Goal: Transaction & Acquisition: Purchase product/service

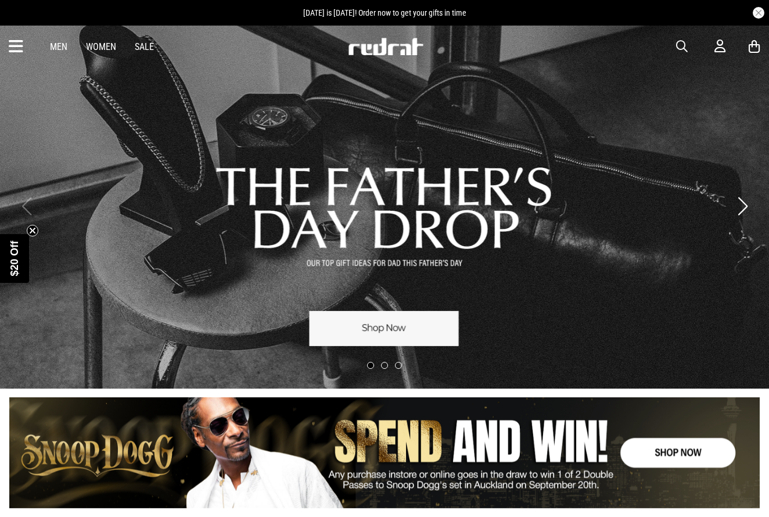
scroll to position [0, 1]
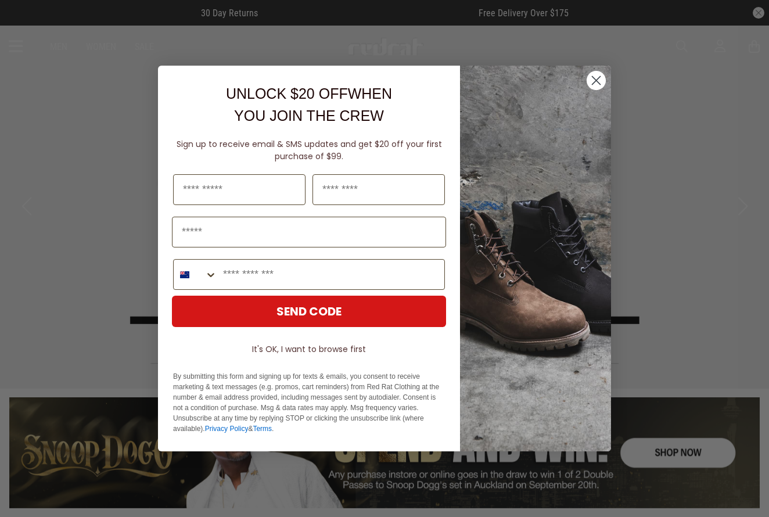
click at [594, 82] on icon "Close dialog" at bounding box center [596, 81] width 8 height 8
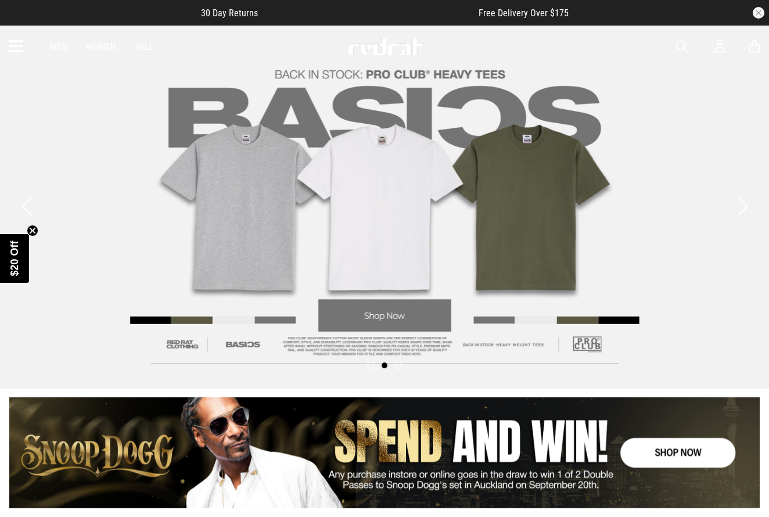
scroll to position [0, 0]
click at [61, 44] on link "Men" at bounding box center [58, 46] width 17 height 11
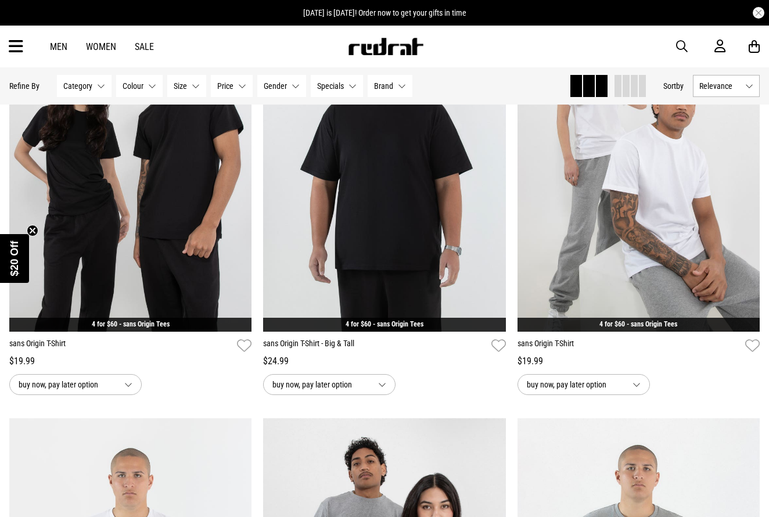
scroll to position [214, 0]
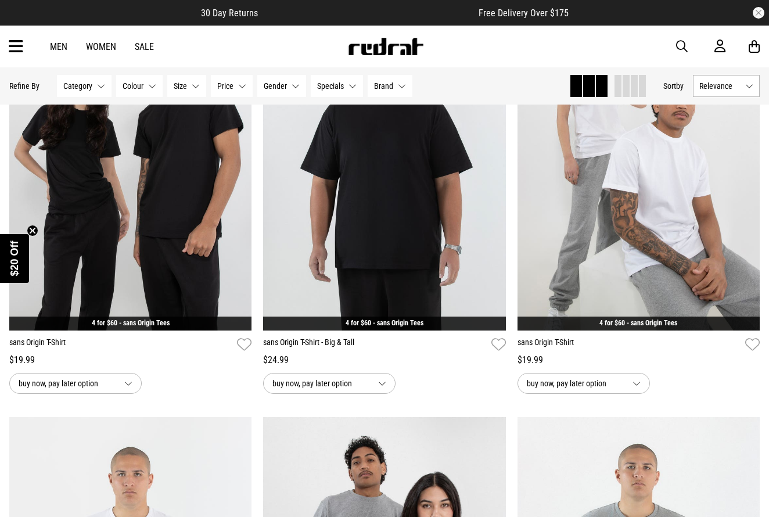
click at [98, 82] on button "Category None selected" at bounding box center [84, 86] width 55 height 22
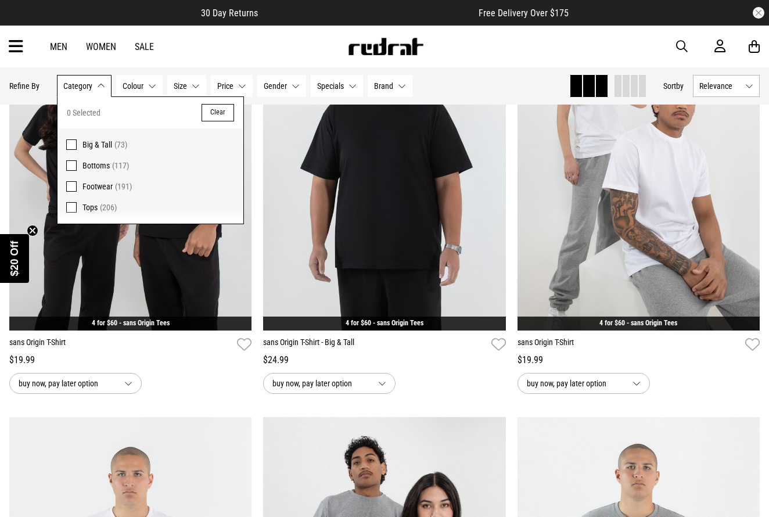
scroll to position [212, 0]
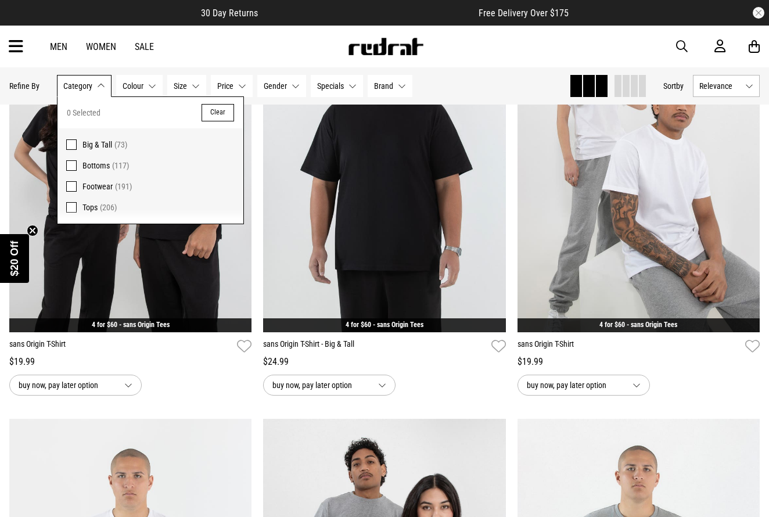
click at [71, 87] on span "Category" at bounding box center [77, 85] width 29 height 9
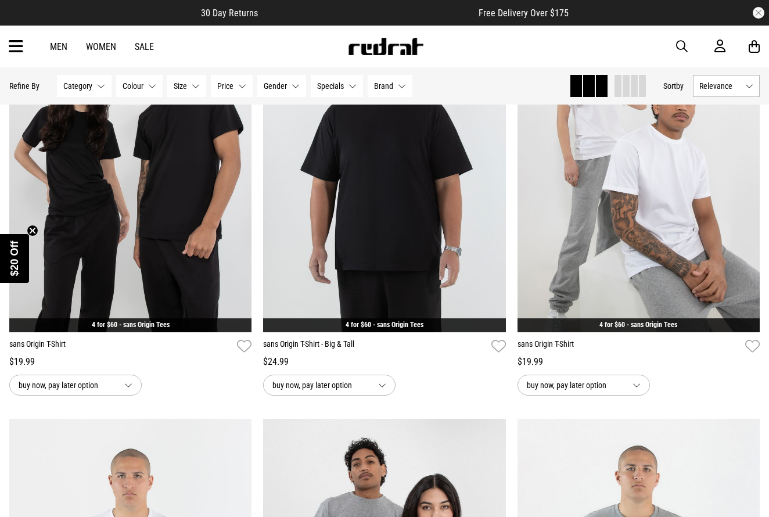
click at [22, 48] on icon at bounding box center [16, 46] width 15 height 19
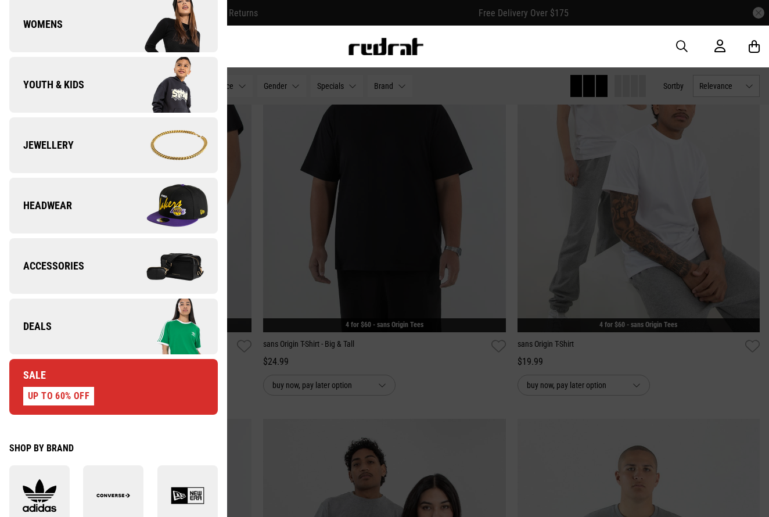
scroll to position [254, 0]
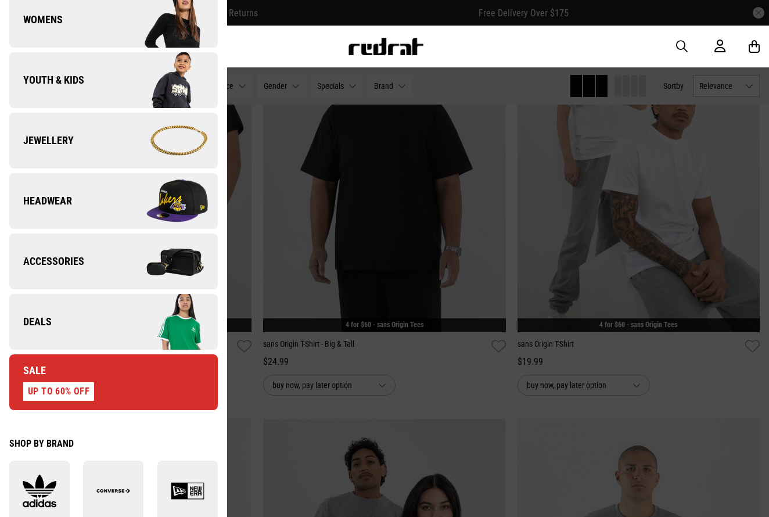
click at [117, 214] on img at bounding box center [165, 201] width 104 height 58
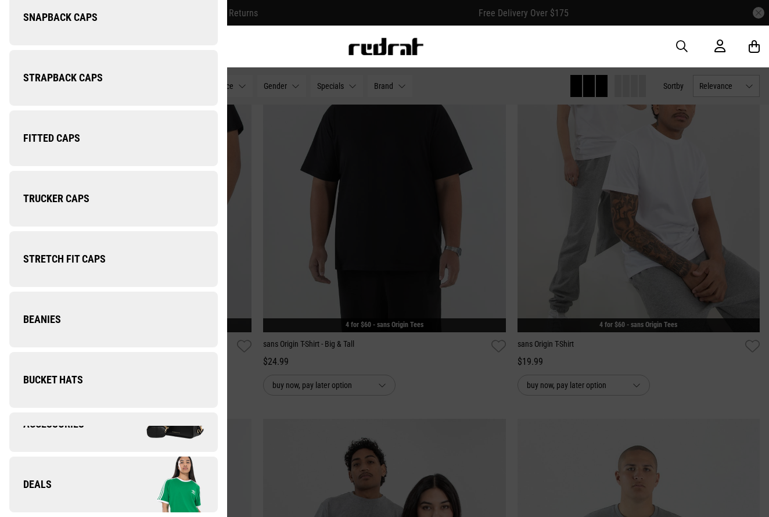
scroll to position [0, 0]
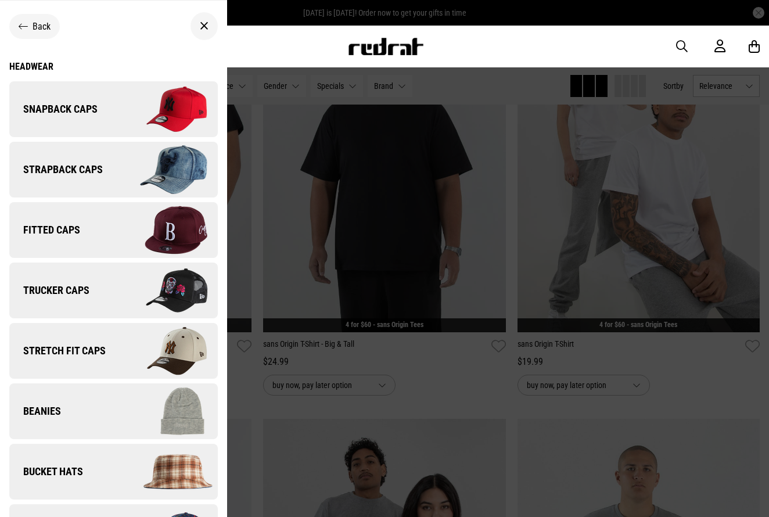
click at [152, 119] on img at bounding box center [165, 109] width 104 height 58
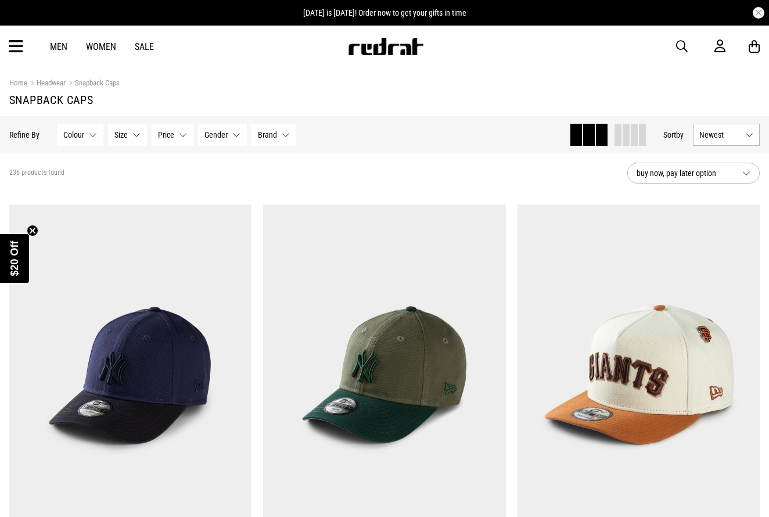
click at [281, 137] on button "Brand None selected" at bounding box center [273, 135] width 45 height 22
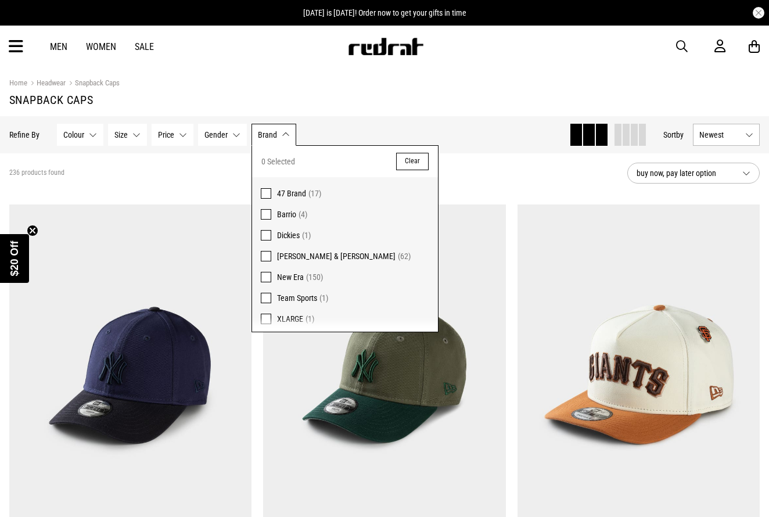
click at [265, 257] on span at bounding box center [266, 256] width 10 height 10
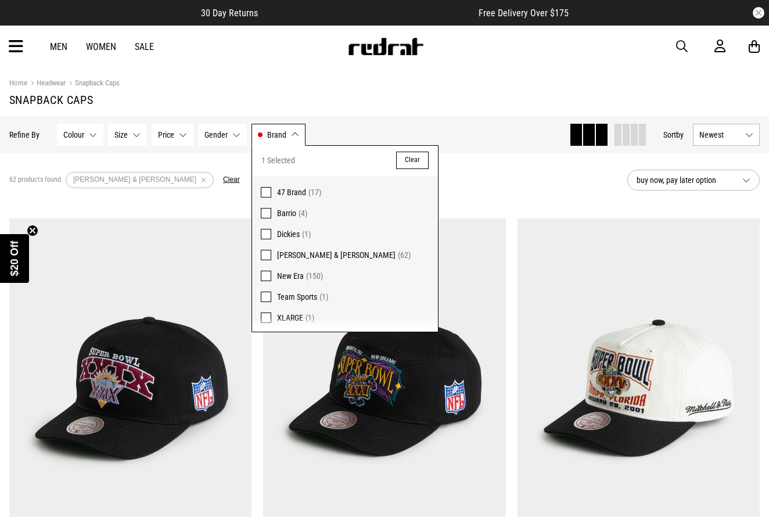
click at [289, 138] on button "Brand Mitchell & Ness" at bounding box center [278, 135] width 54 height 22
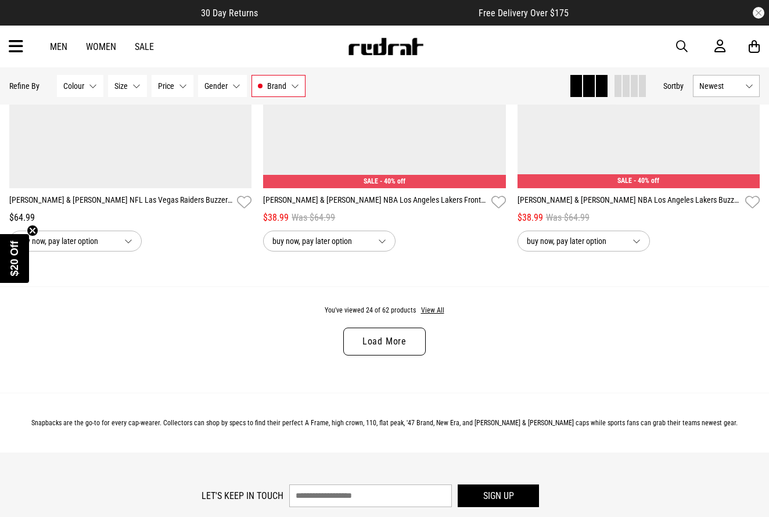
scroll to position [3355, 0]
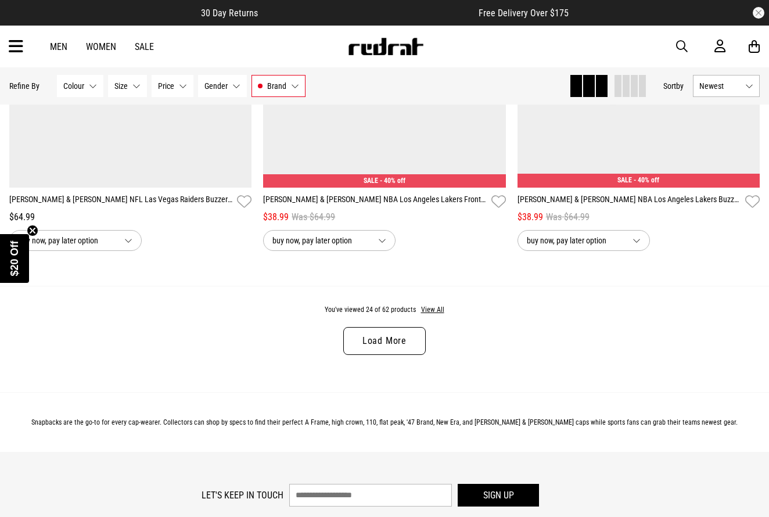
click at [393, 336] on link "Load More" at bounding box center [384, 341] width 82 height 28
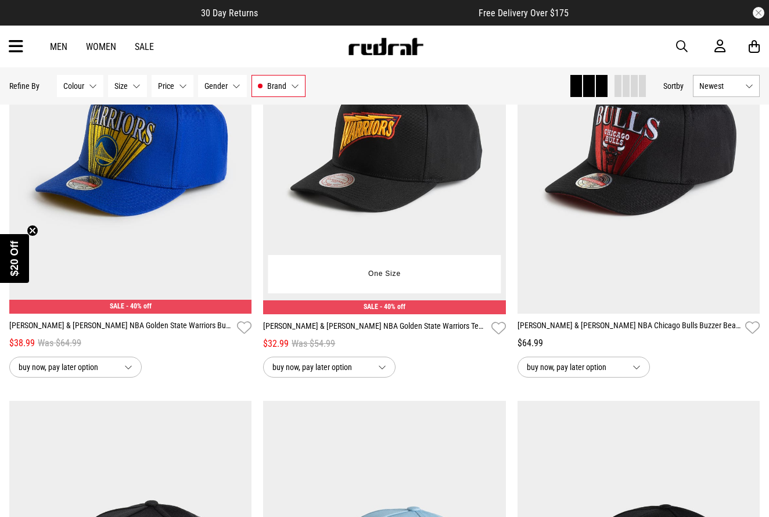
scroll to position [3657, 0]
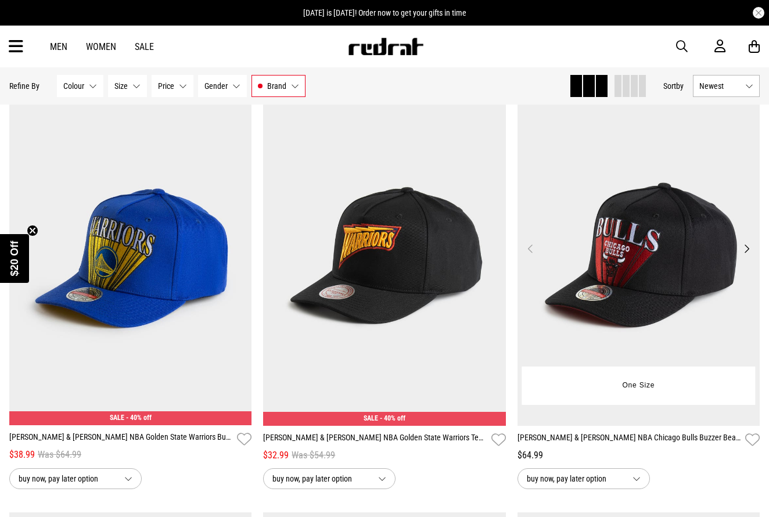
click at [746, 250] on button "Next" at bounding box center [746, 249] width 15 height 14
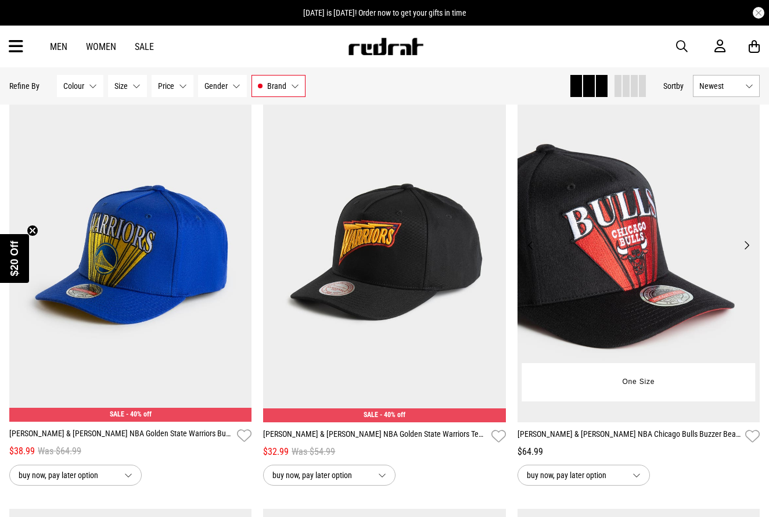
click at [746, 250] on button "Next" at bounding box center [746, 245] width 15 height 14
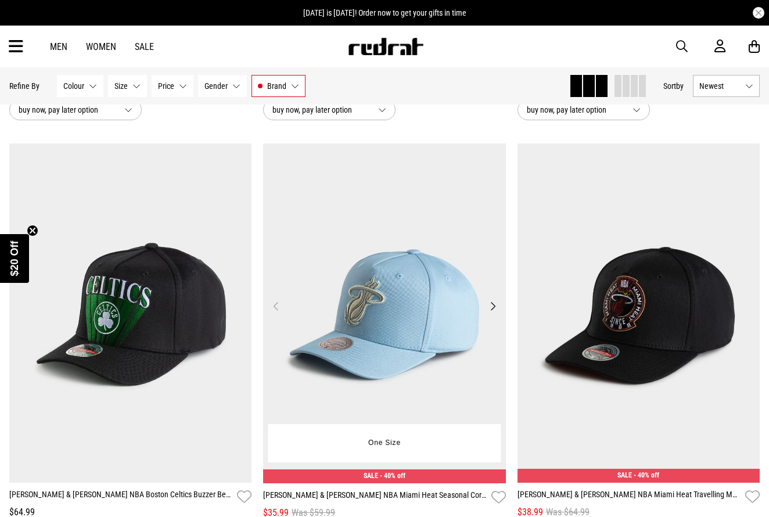
scroll to position [3911, 0]
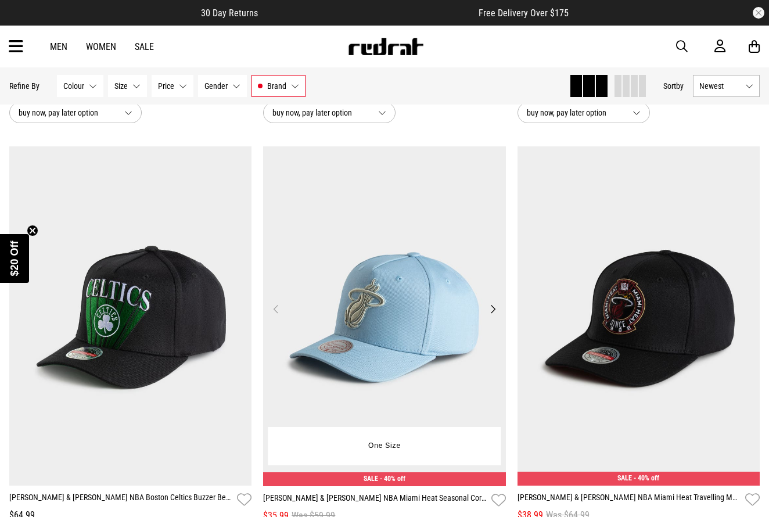
click at [491, 306] on button "Next" at bounding box center [492, 309] width 15 height 14
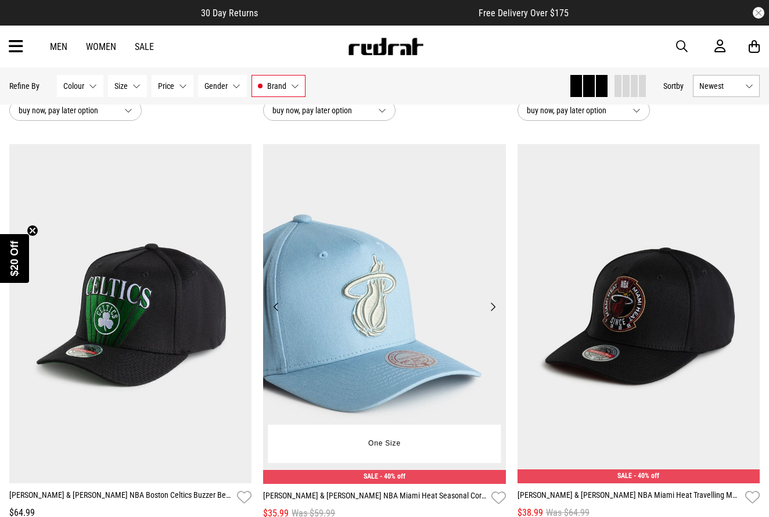
click at [491, 306] on button "Next" at bounding box center [492, 307] width 15 height 14
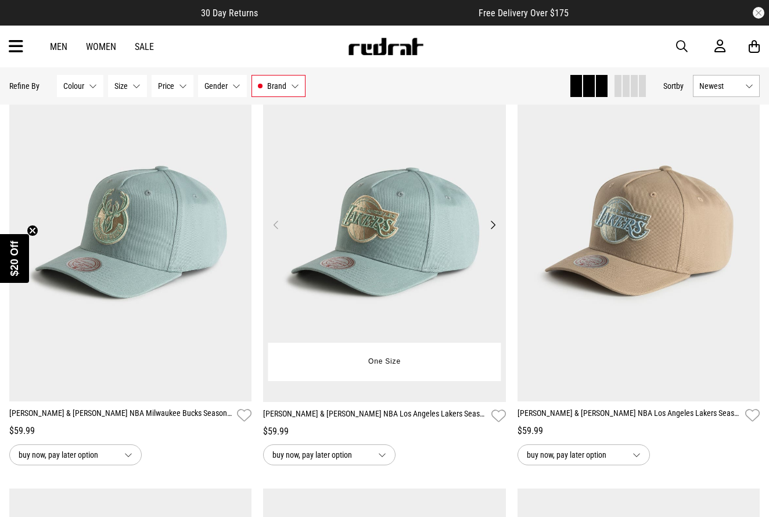
scroll to position [4421, 0]
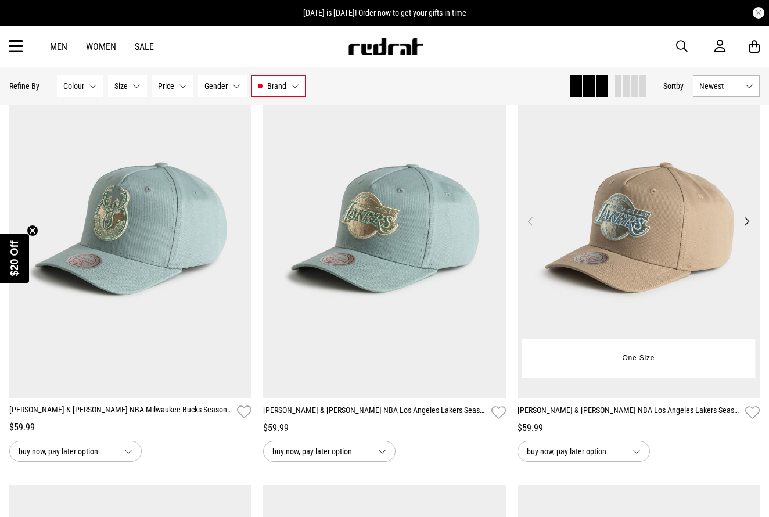
click at [747, 225] on button "Next" at bounding box center [746, 221] width 15 height 14
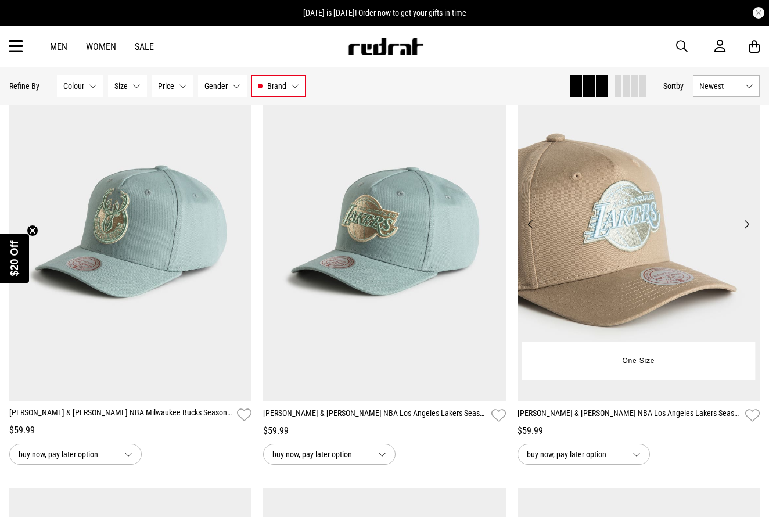
scroll to position [4419, 0]
click at [747, 225] on button "Next" at bounding box center [746, 224] width 15 height 14
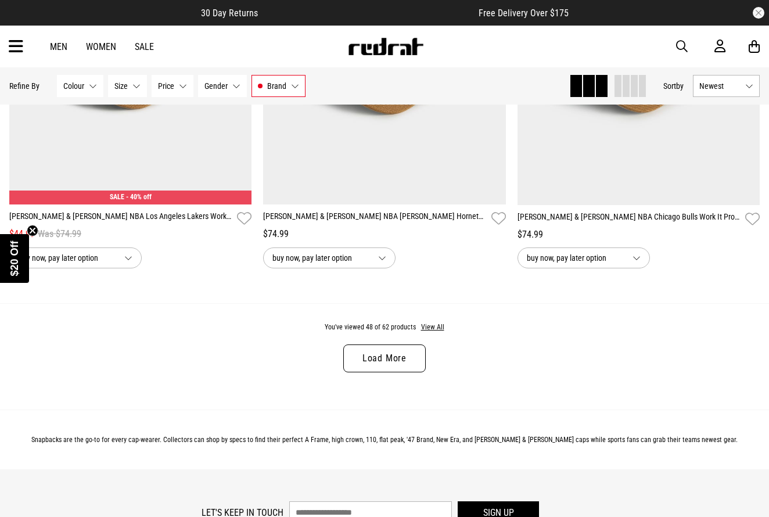
scroll to position [6751, 0]
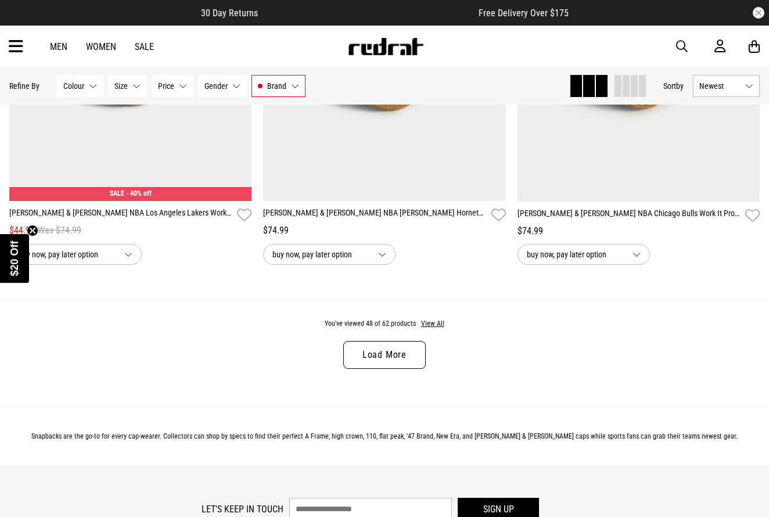
click at [393, 350] on link "Load More" at bounding box center [384, 355] width 82 height 28
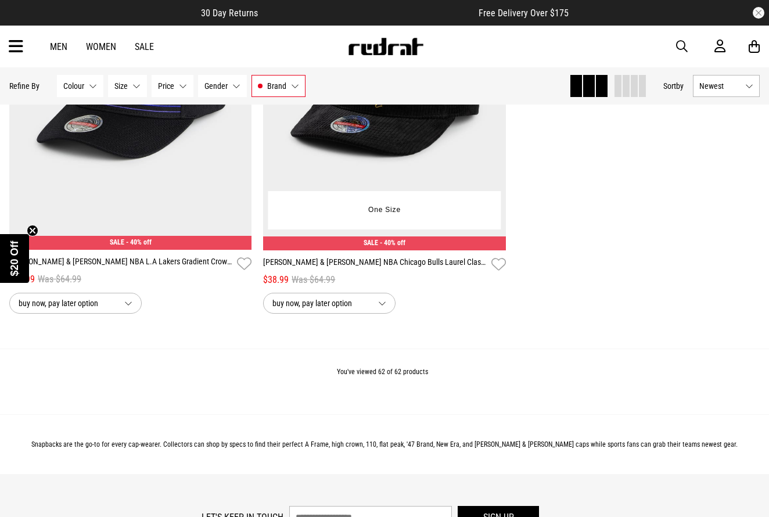
scroll to position [8838, 0]
